Goal: Go to known website: Access a specific website the user already knows

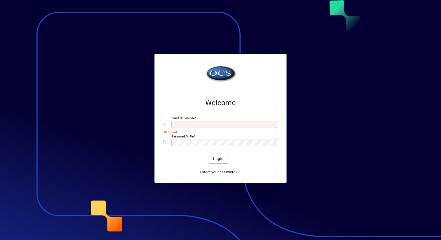
type input "**********"
click at [221, 158] on span "Login" at bounding box center [218, 158] width 11 height 5
